Goal: Transaction & Acquisition: Purchase product/service

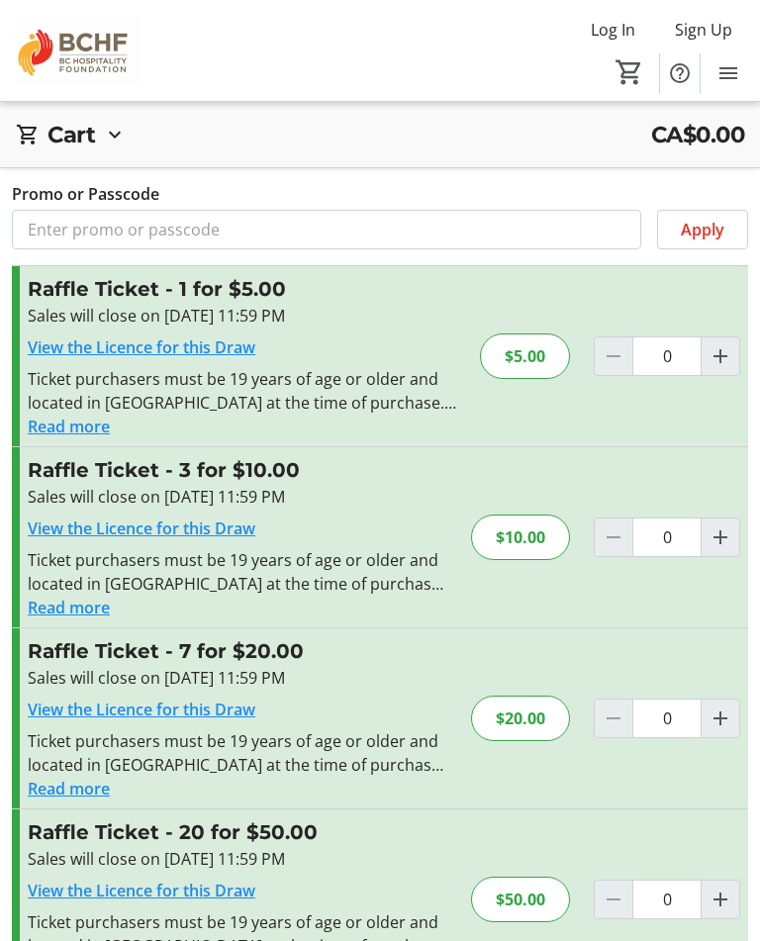
scroll to position [18, 0]
click at [728, 529] on mat-icon "Increment by one" at bounding box center [721, 539] width 24 height 24
click at [736, 530] on span "Increment by one" at bounding box center [721, 539] width 38 height 38
type input "2"
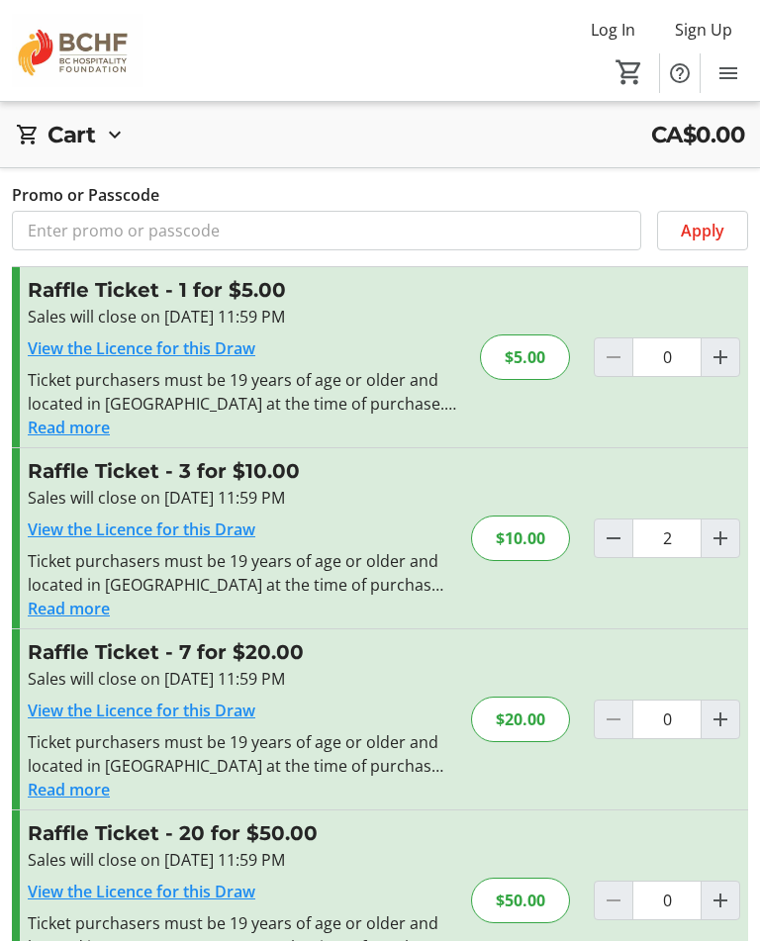
click at [735, 530] on span "Increment by one" at bounding box center [721, 539] width 38 height 38
type input "3"
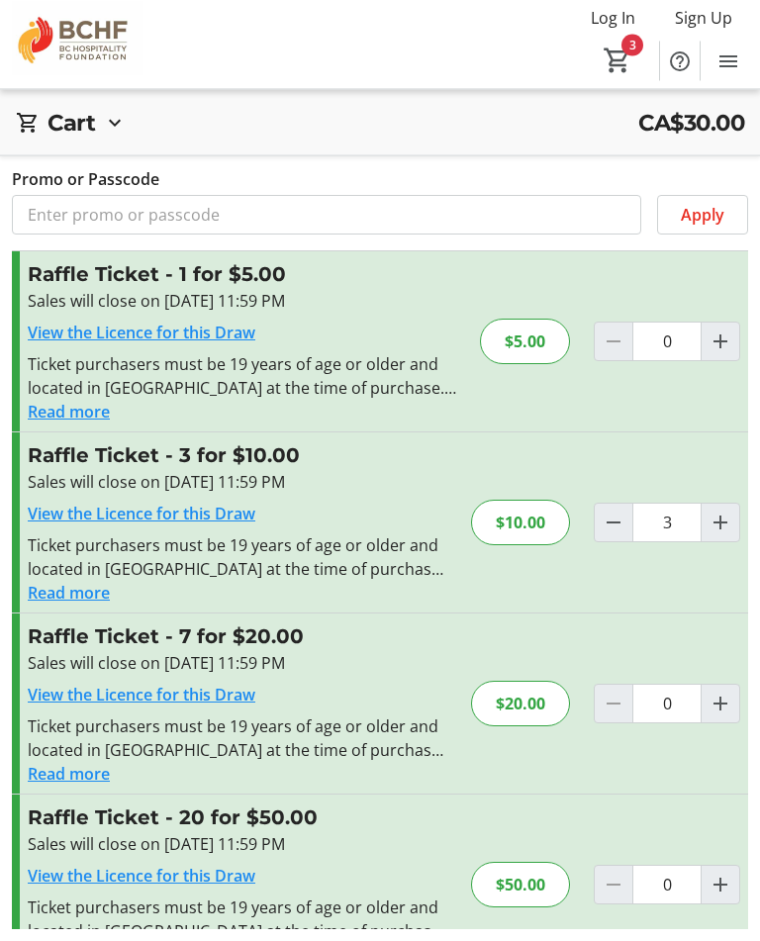
scroll to position [17, 0]
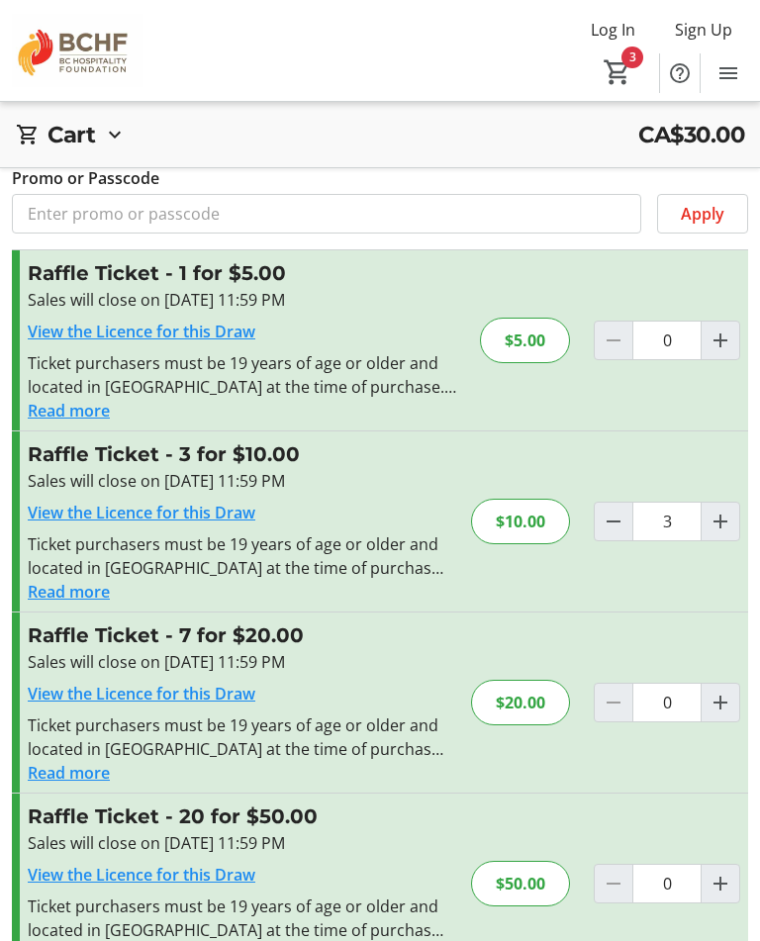
click at [612, 530] on mat-icon "Decrement by one" at bounding box center [614, 522] width 24 height 24
type input "2"
click at [627, 523] on span "Decrement by one" at bounding box center [614, 522] width 38 height 38
type input "1"
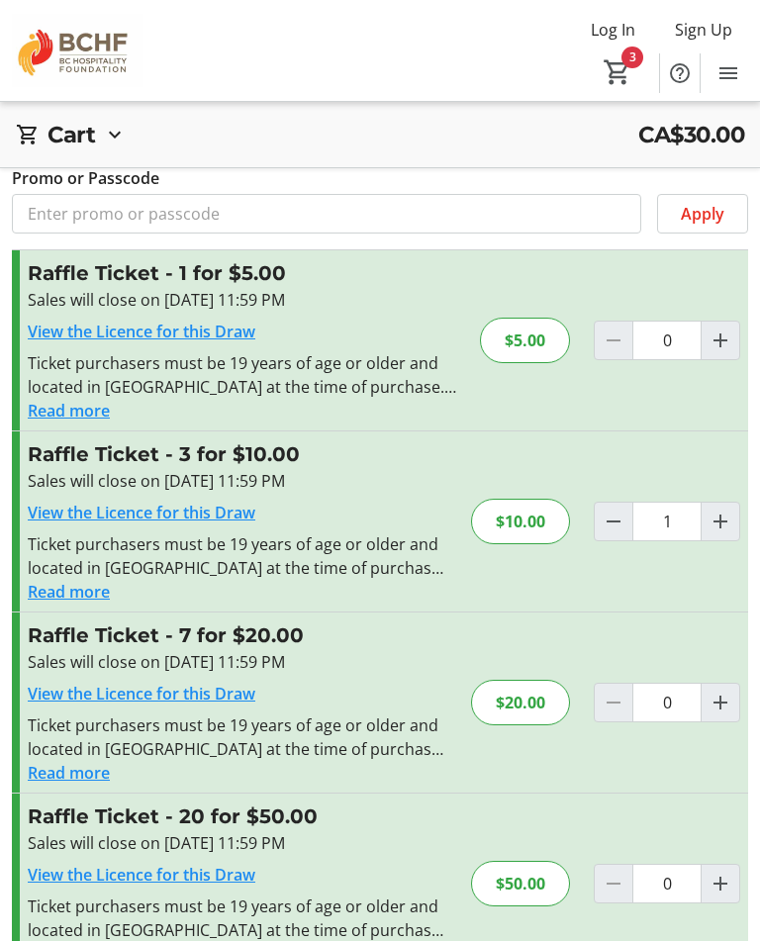
type input "1"
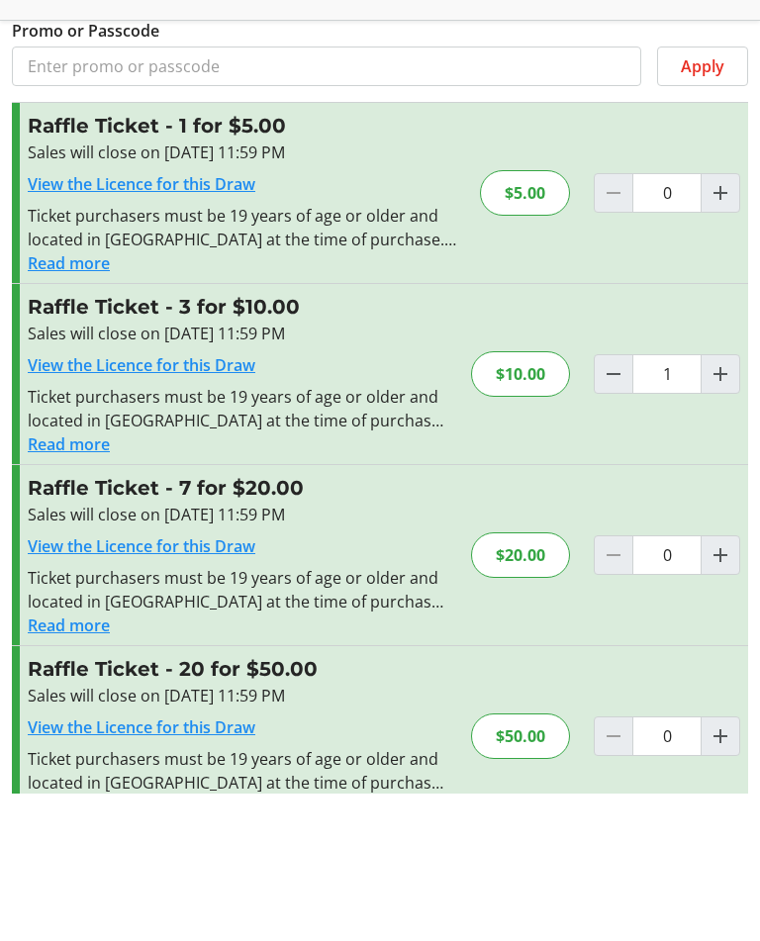
scroll to position [108, 0]
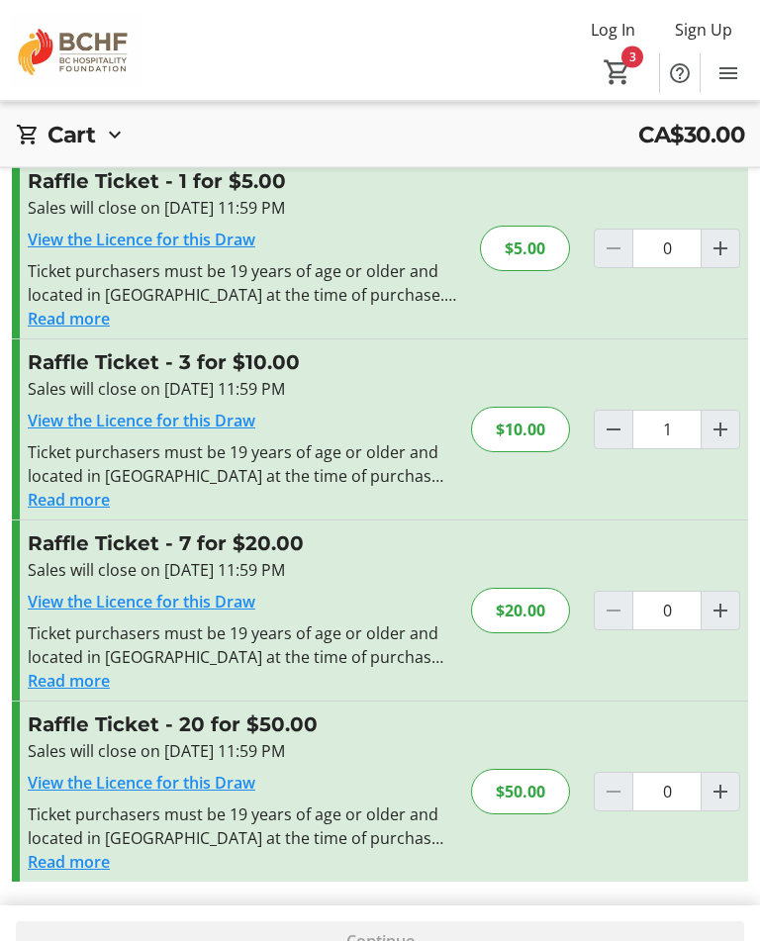
click at [417, 940] on div "Continue" at bounding box center [380, 942] width 728 height 40
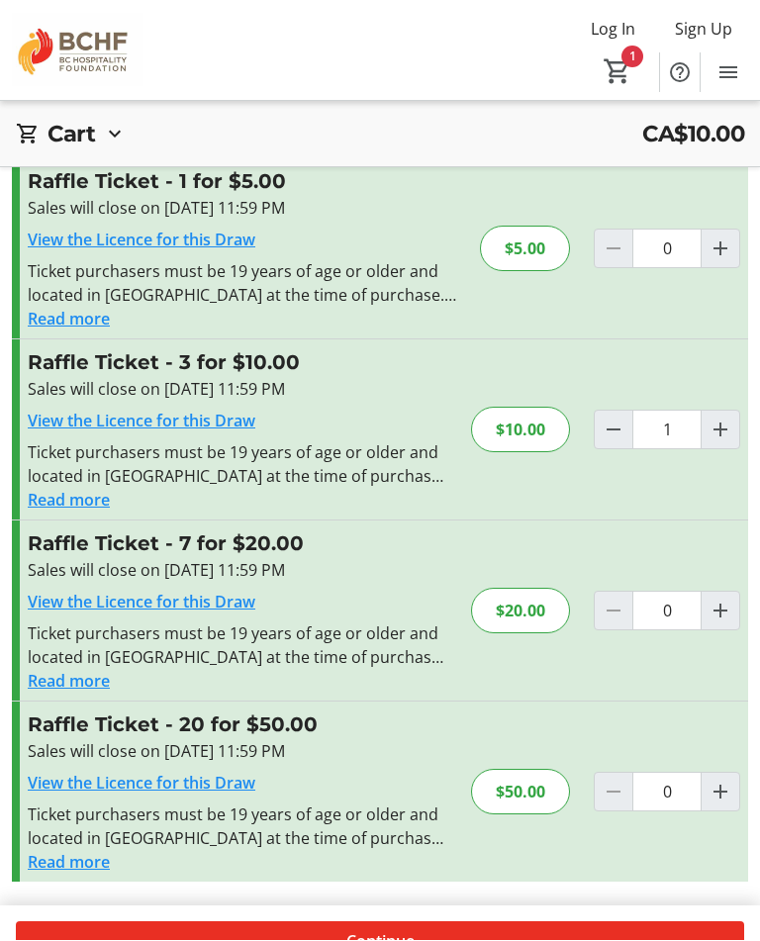
click at [458, 940] on span at bounding box center [380, 942] width 728 height 48
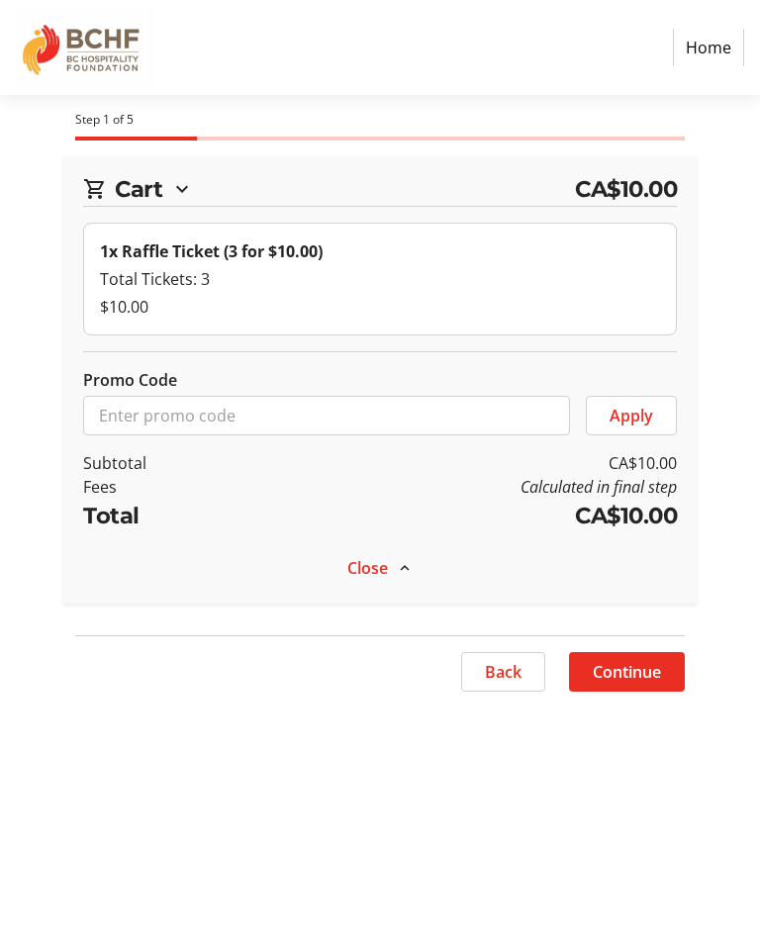
select select "CA"
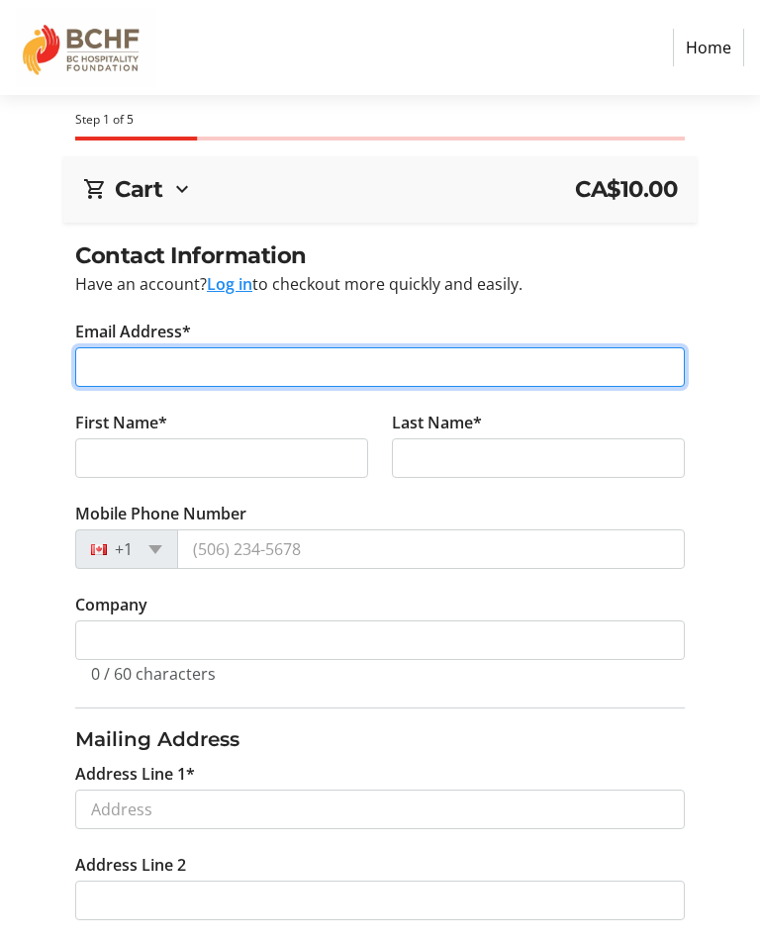
click at [295, 366] on input "Email Address*" at bounding box center [380, 367] width 610 height 40
type input "bryceliz@hotmail.com"
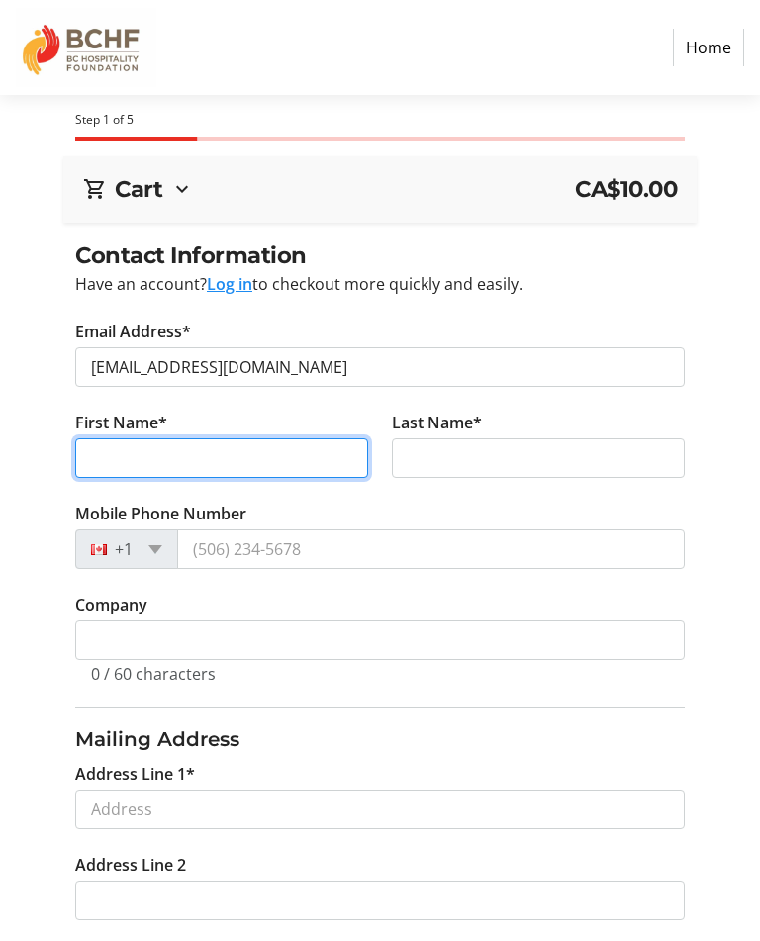
click at [266, 454] on input "First Name*" at bounding box center [221, 458] width 293 height 40
type input "Liz"
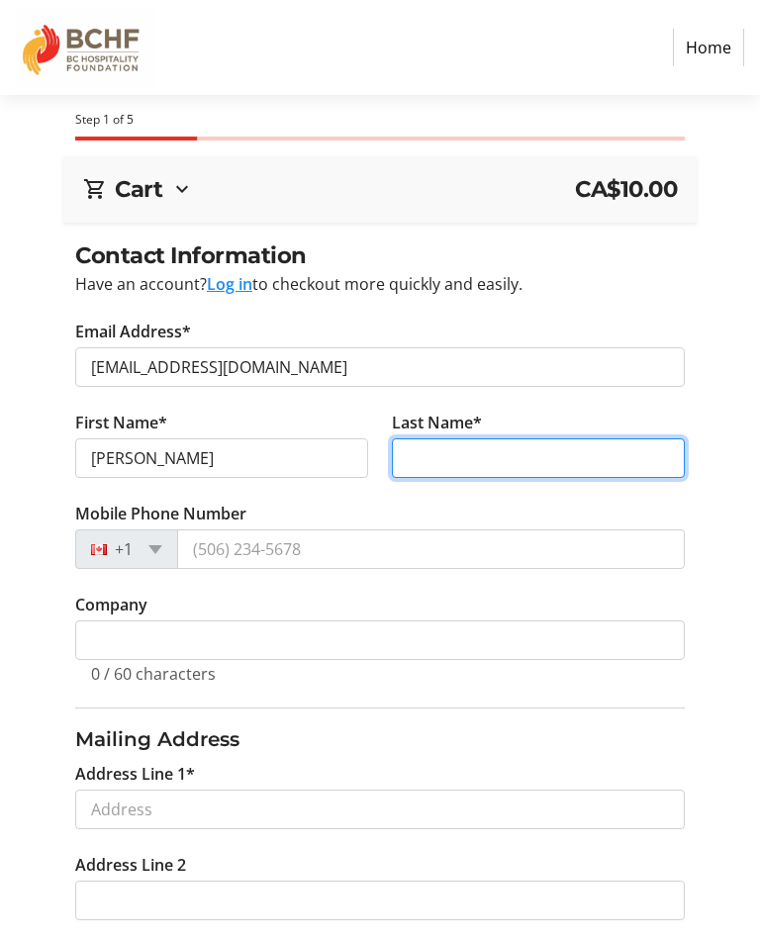
type input "Bryce"
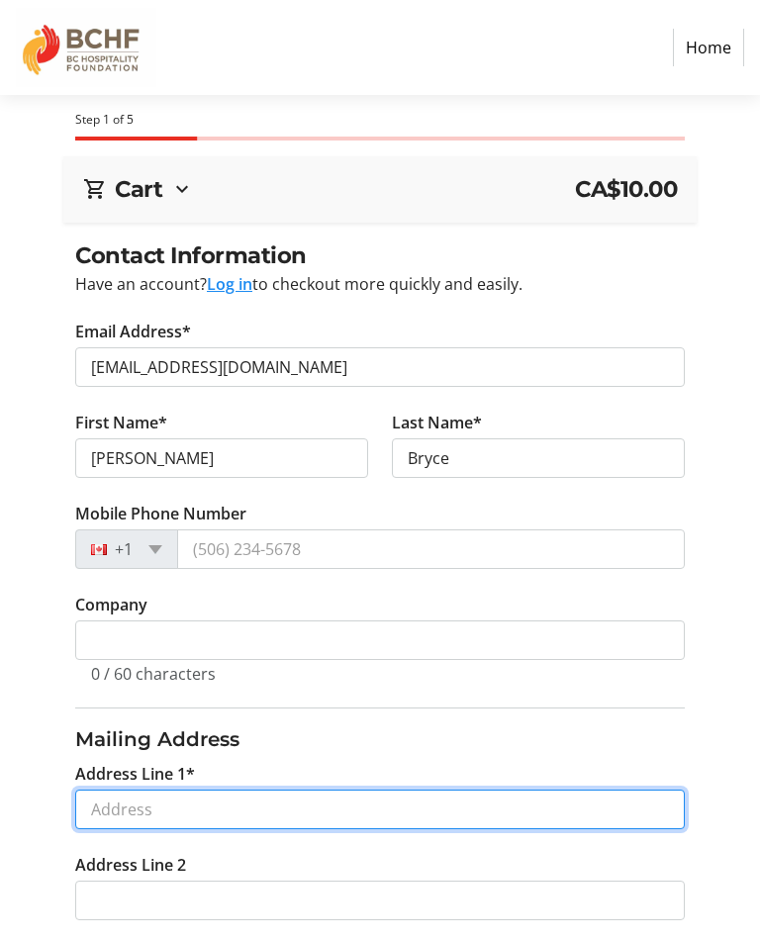
type input "17-11303 Quinpool Rd"
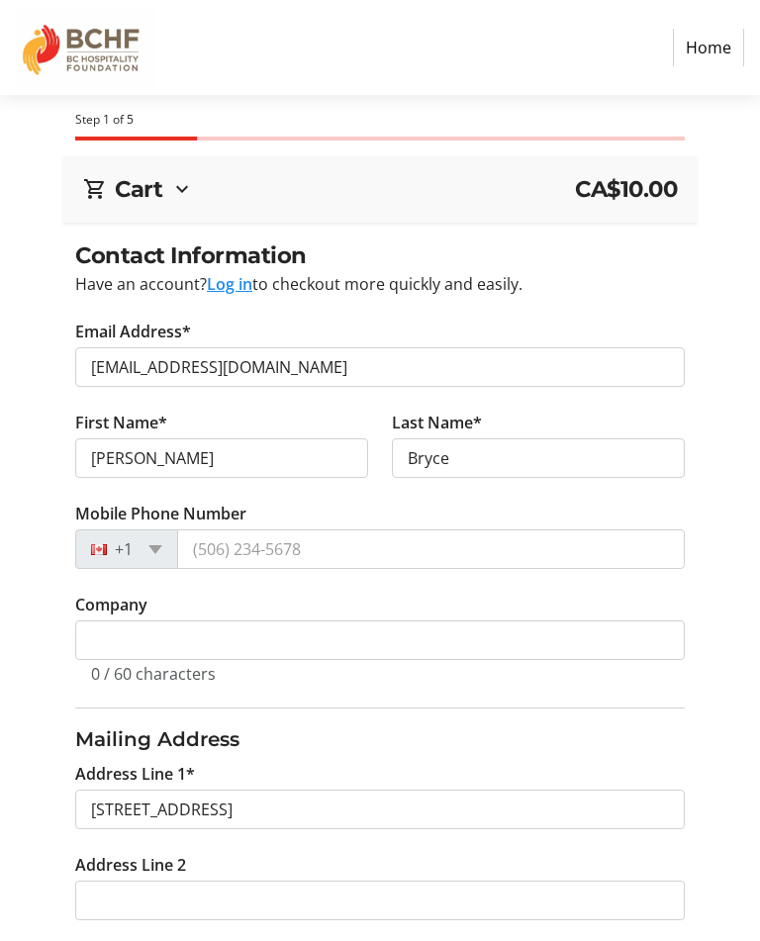
type input "Summerland"
select select "BC"
type input "V0H 1Z5"
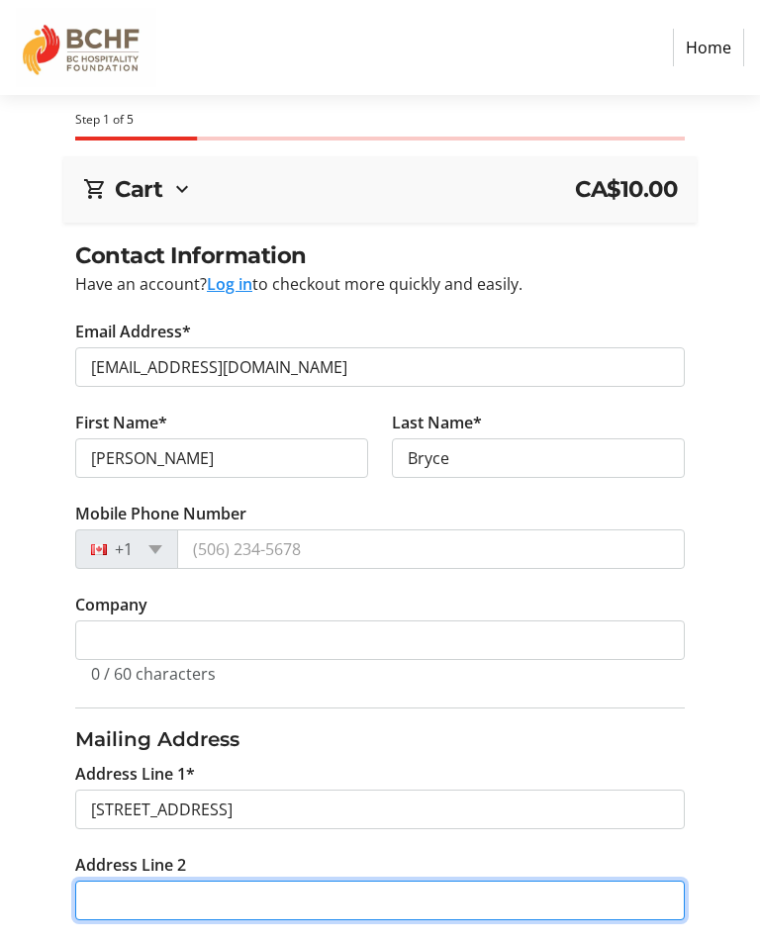
scroll to position [387, 0]
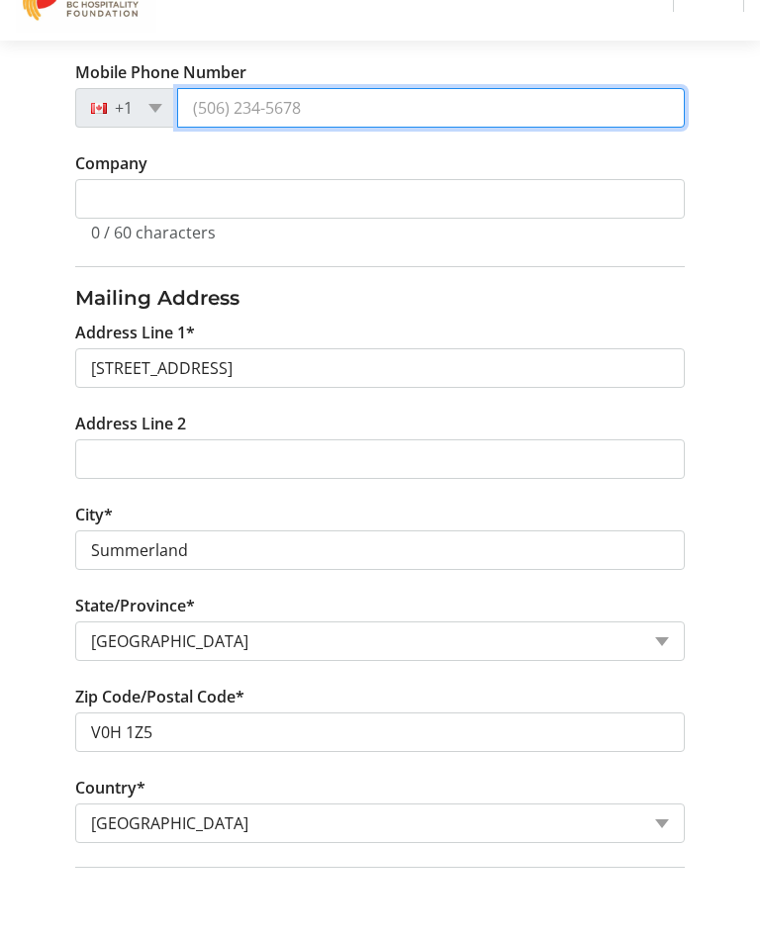
click at [218, 143] on input "Mobile Phone Number" at bounding box center [431, 163] width 508 height 40
type input "(250) 462-4429"
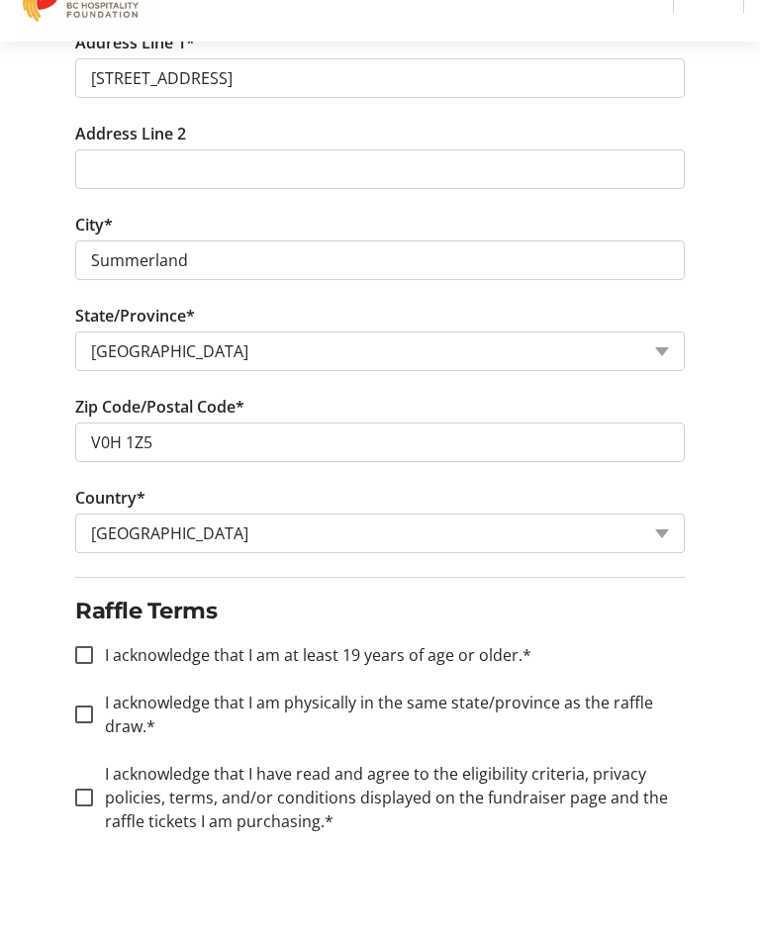
scroll to position [688, 0]
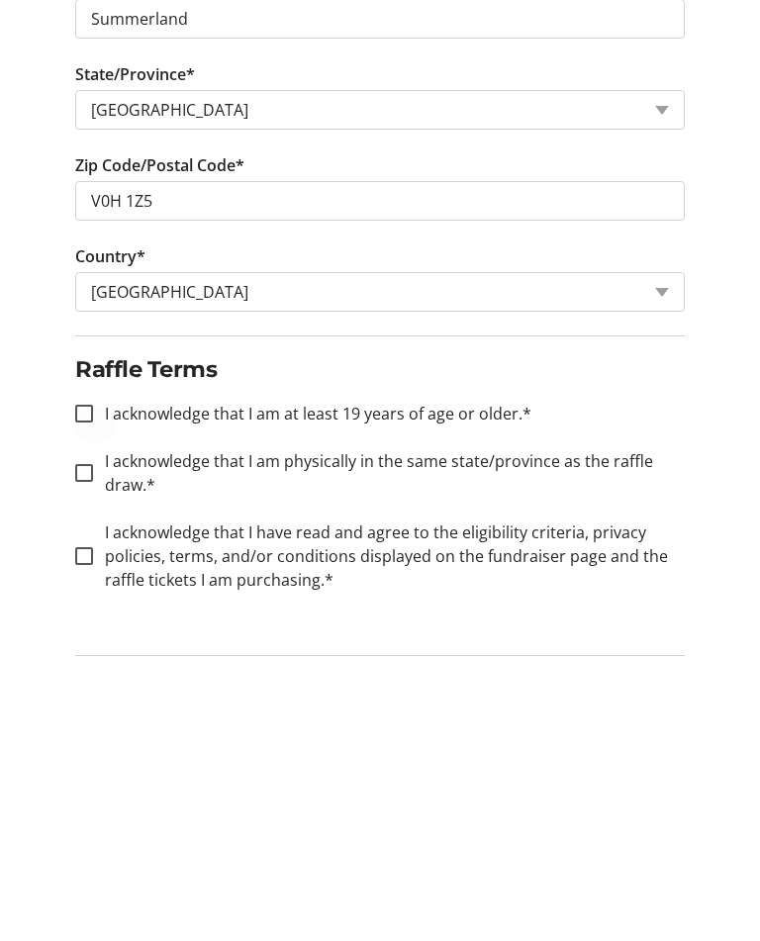
click at [80, 675] on div at bounding box center [84, 699] width 48 height 48
checkbox input "true"
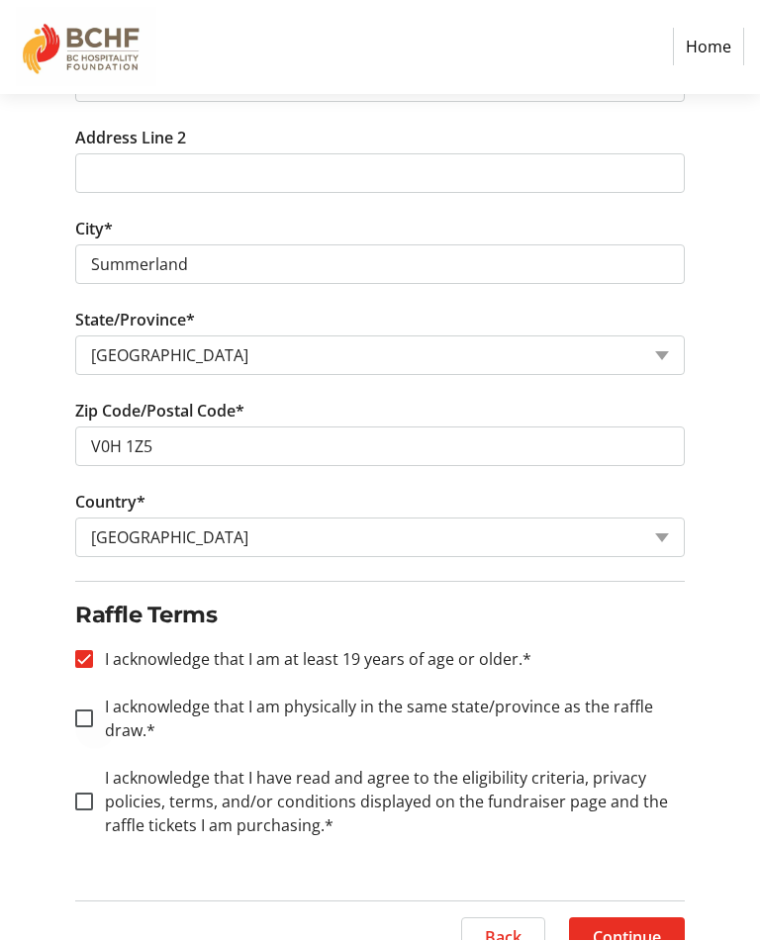
click at [98, 723] on div at bounding box center [84, 720] width 48 height 48
checkbox input "true"
click at [102, 793] on div at bounding box center [84, 803] width 48 height 48
checkbox input "true"
click at [620, 936] on span "Continue" at bounding box center [627, 938] width 68 height 24
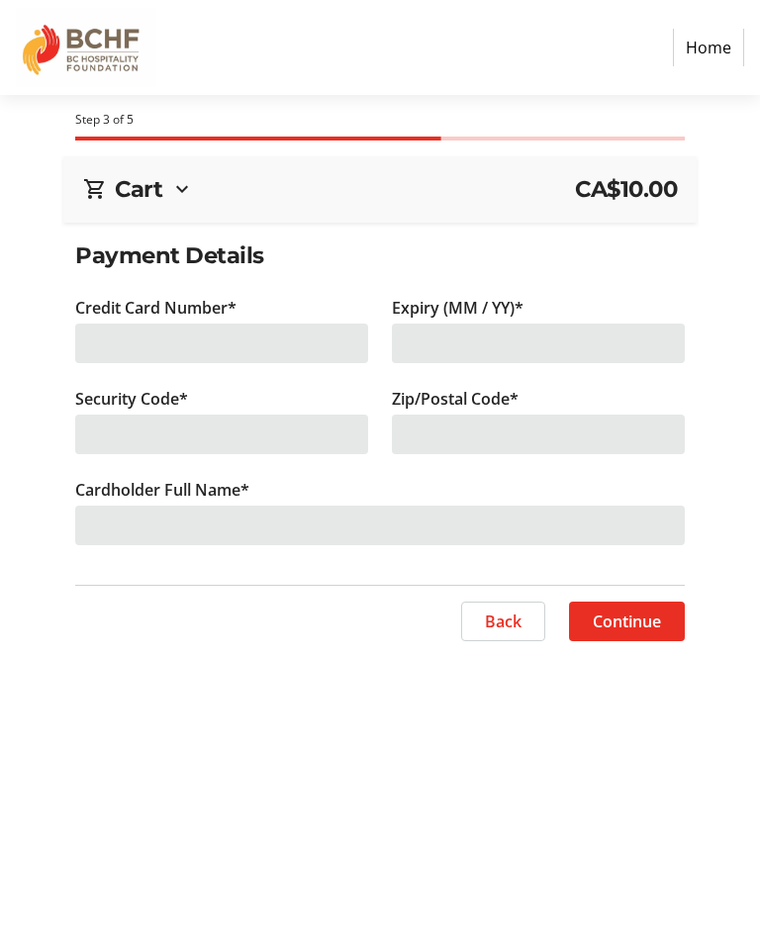
click at [275, 328] on div at bounding box center [221, 344] width 293 height 40
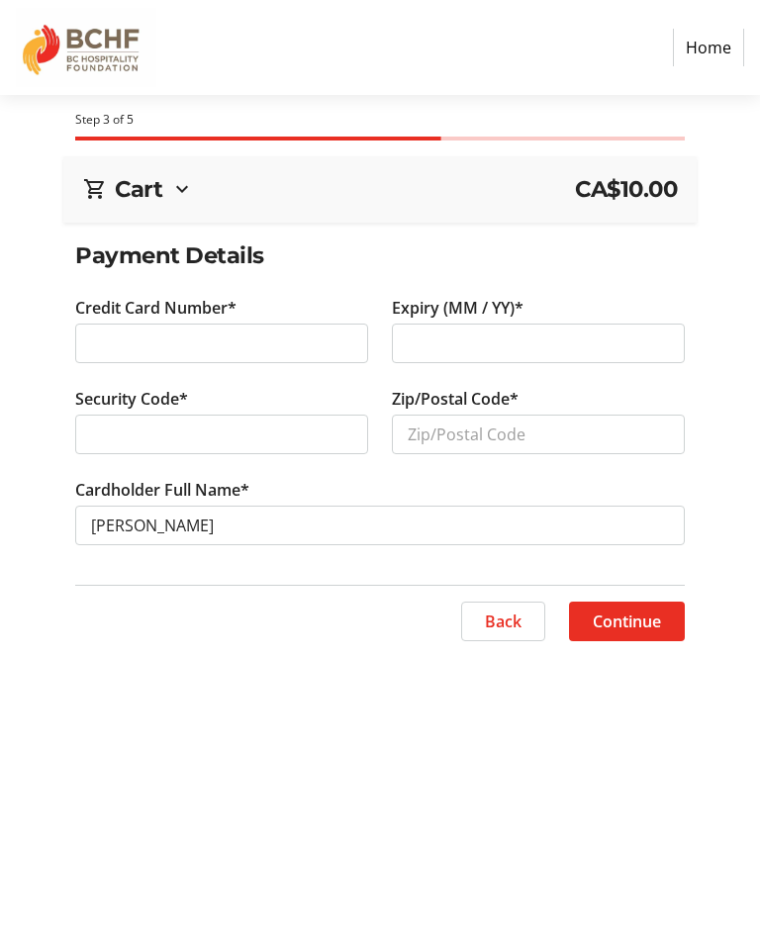
click at [164, 446] on div at bounding box center [221, 435] width 293 height 40
click at [476, 433] on input "Zip/Postal Code*" at bounding box center [538, 435] width 293 height 40
type input "V0H 1Z5"
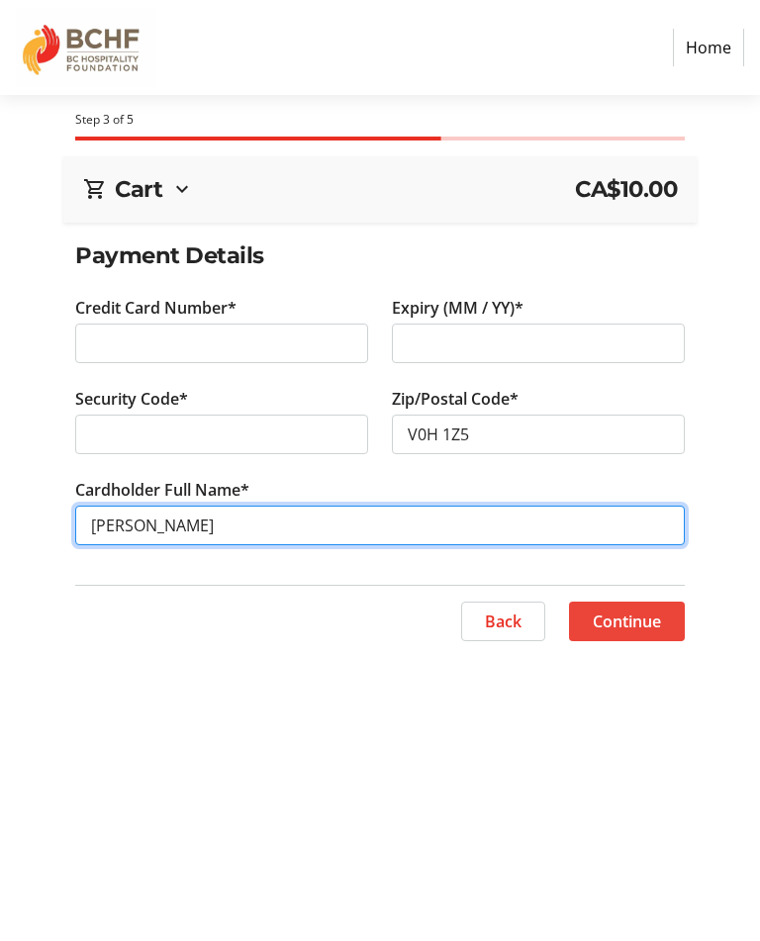
type input "Elizabeth Bryce"
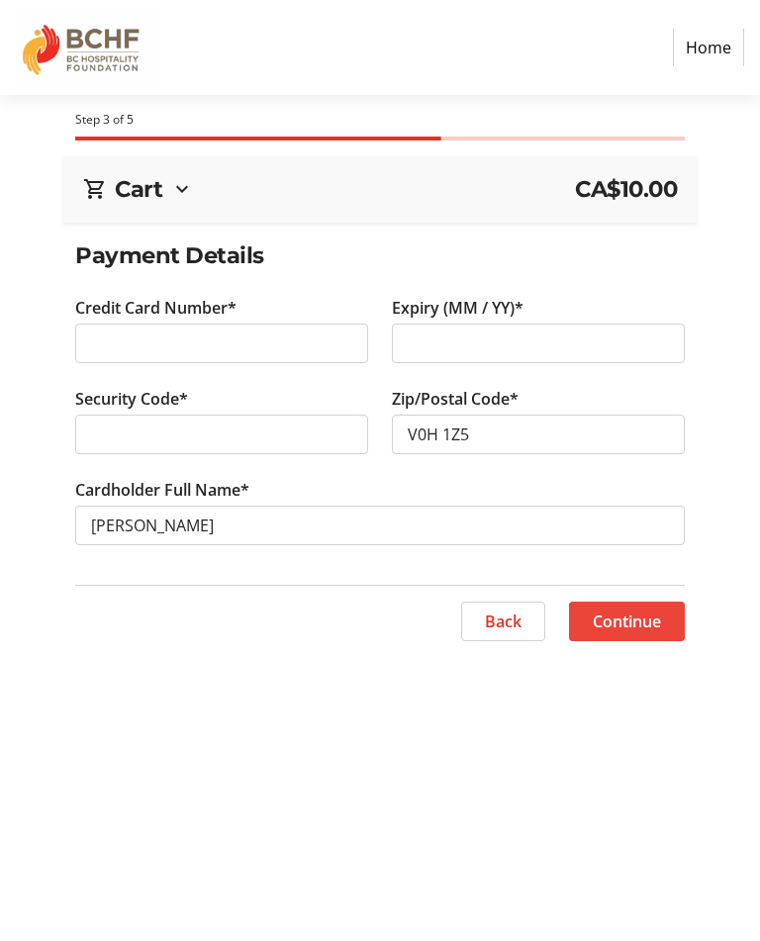
click at [633, 633] on span at bounding box center [627, 622] width 116 height 48
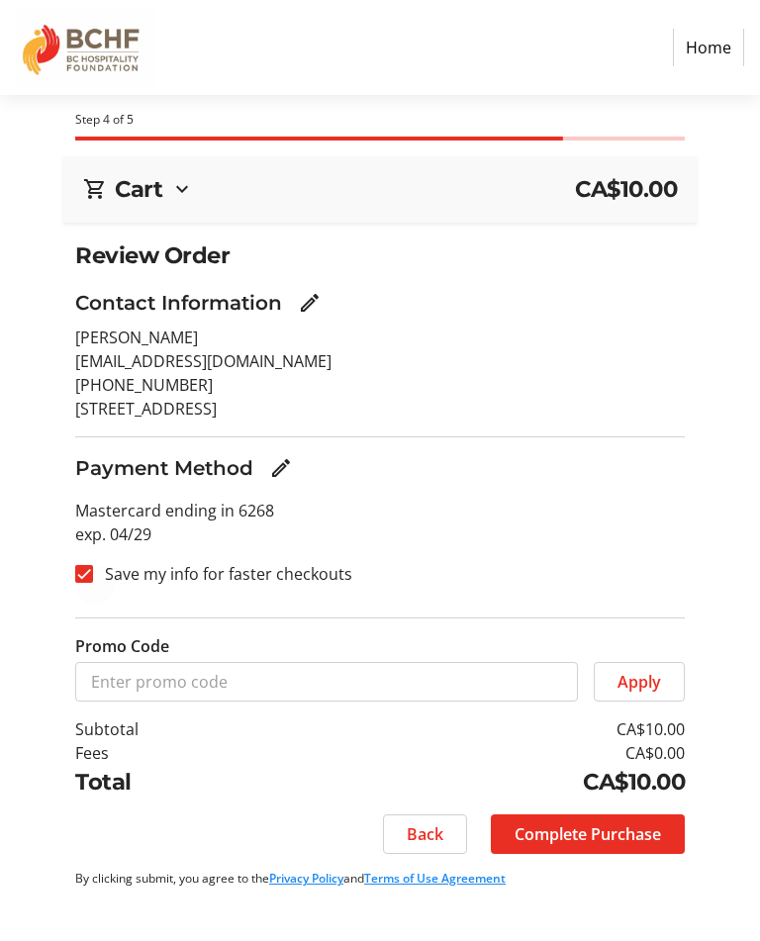
click at [73, 592] on div at bounding box center [84, 574] width 48 height 48
checkbox input "false"
click at [593, 840] on span "Complete Purchase" at bounding box center [588, 834] width 146 height 24
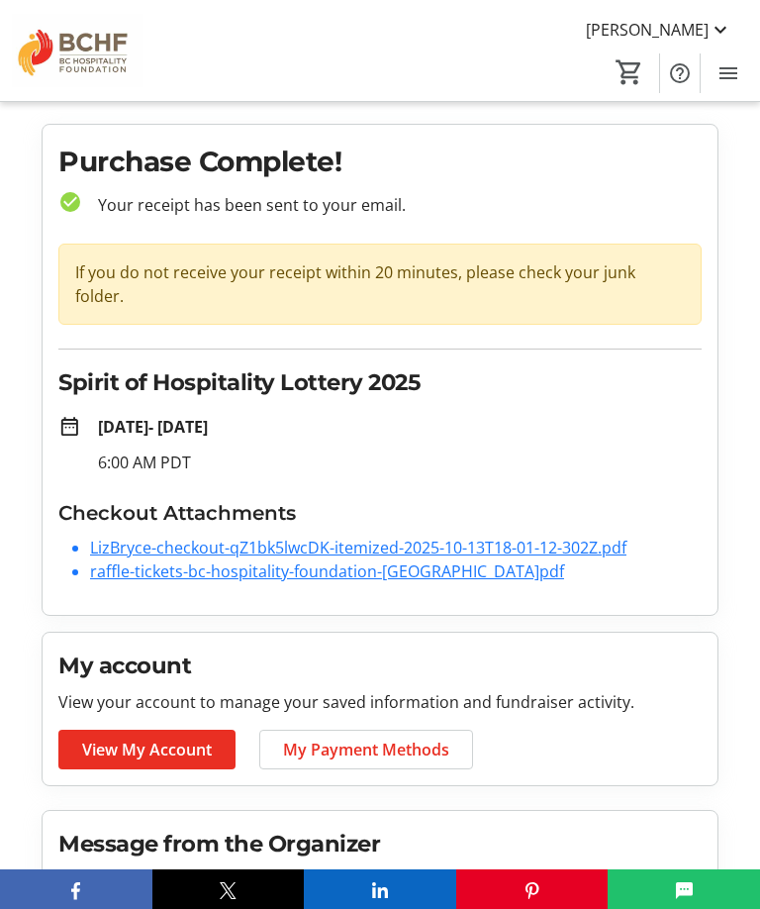
click at [544, 536] on link "LizBryce-checkout-qZ1bk5lwcDK-itemized-2025-10-13T18-01-12-302Z.pdf" at bounding box center [358, 547] width 536 height 22
click at [567, 536] on link "LizBryce-checkout-qZ1bk5lwcDK-itemized-2025-10-13T18-01-12-302Z.pdf" at bounding box center [358, 547] width 536 height 22
click at [441, 560] on link "raffle-tickets-bc-hospitality-foundation-NOixhEbqOZD.pdf" at bounding box center [327, 571] width 474 height 22
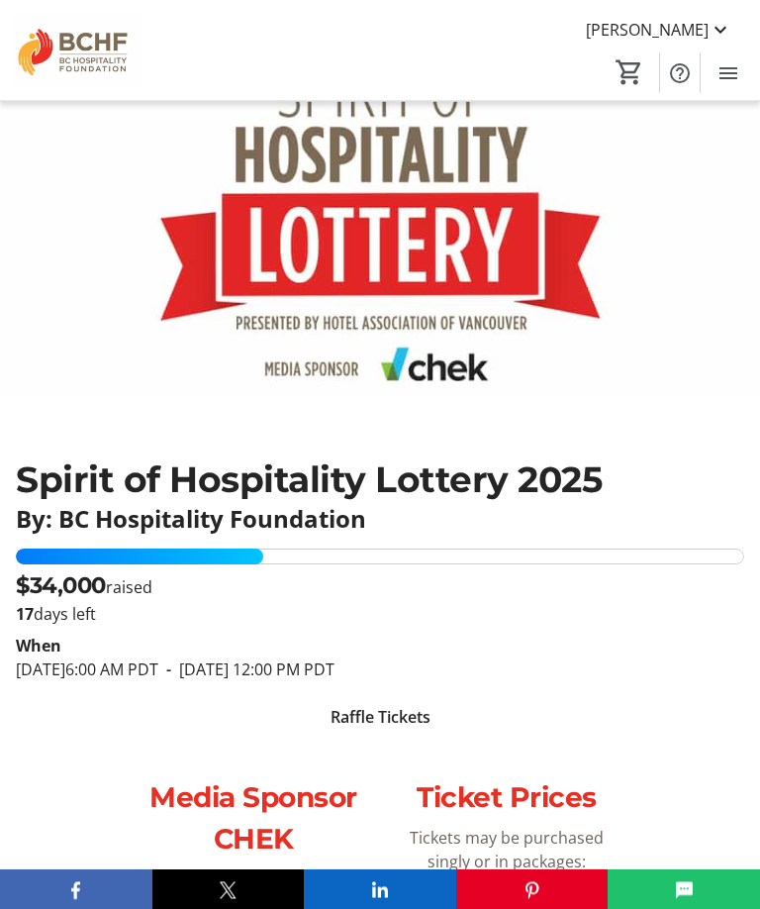
scroll to position [144, 0]
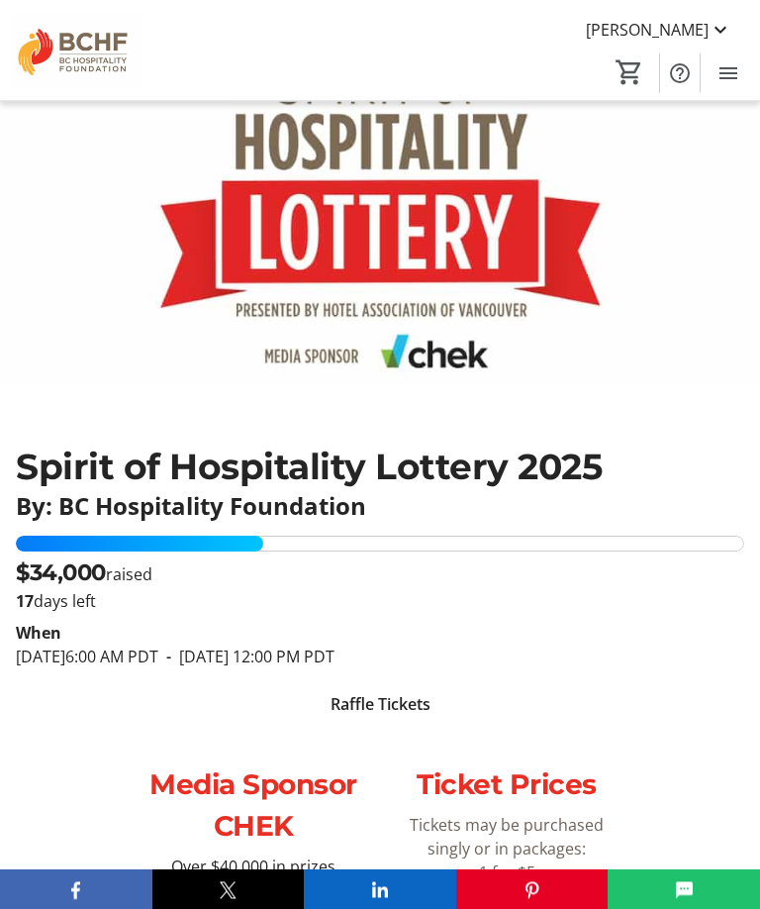
click at [389, 701] on span "Raffle Tickets" at bounding box center [381, 705] width 100 height 24
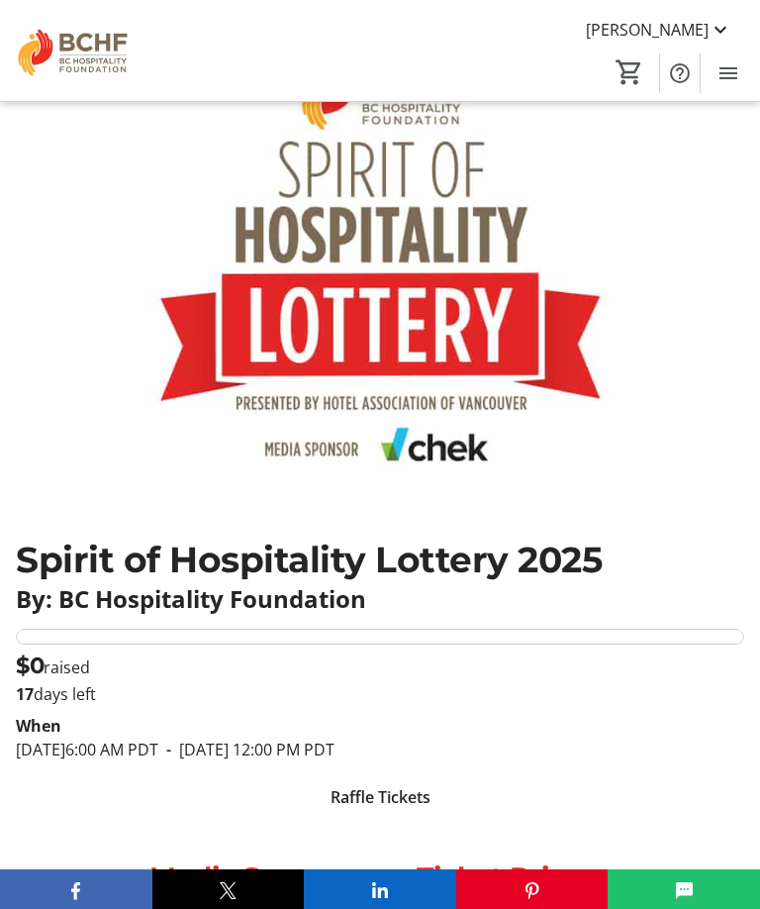
scroll to position [145, 0]
